Goal: Task Accomplishment & Management: Use online tool/utility

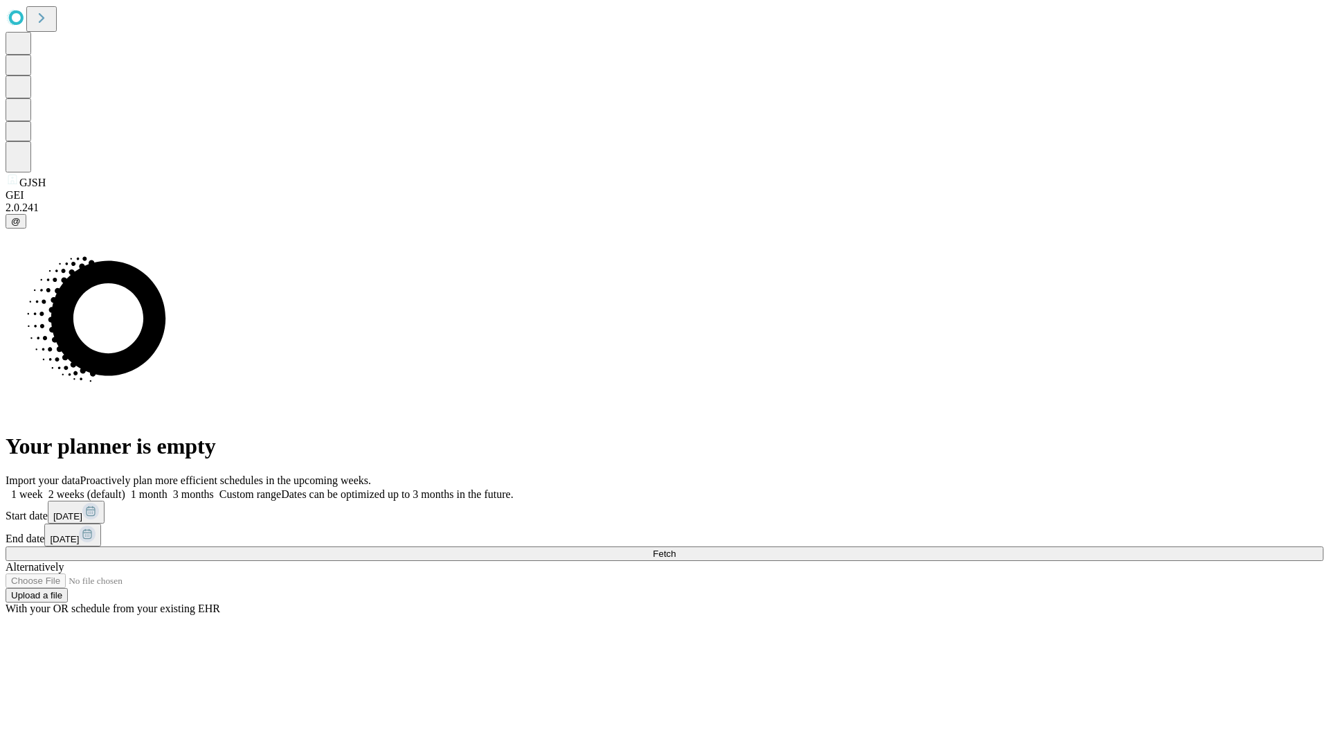
click at [676, 548] on span "Fetch" at bounding box center [664, 553] width 23 height 10
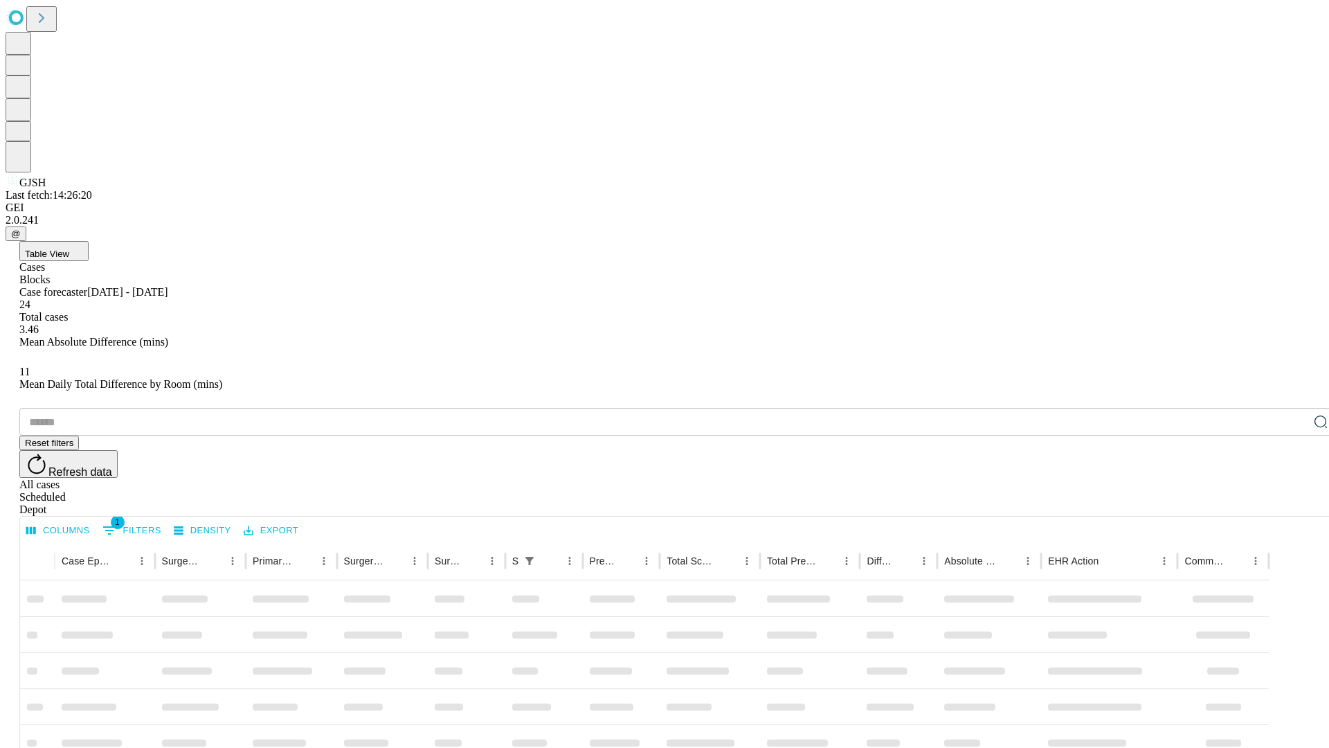
click at [1293, 503] on div "Depot" at bounding box center [678, 509] width 1318 height 12
